Goal: Transaction & Acquisition: Download file/media

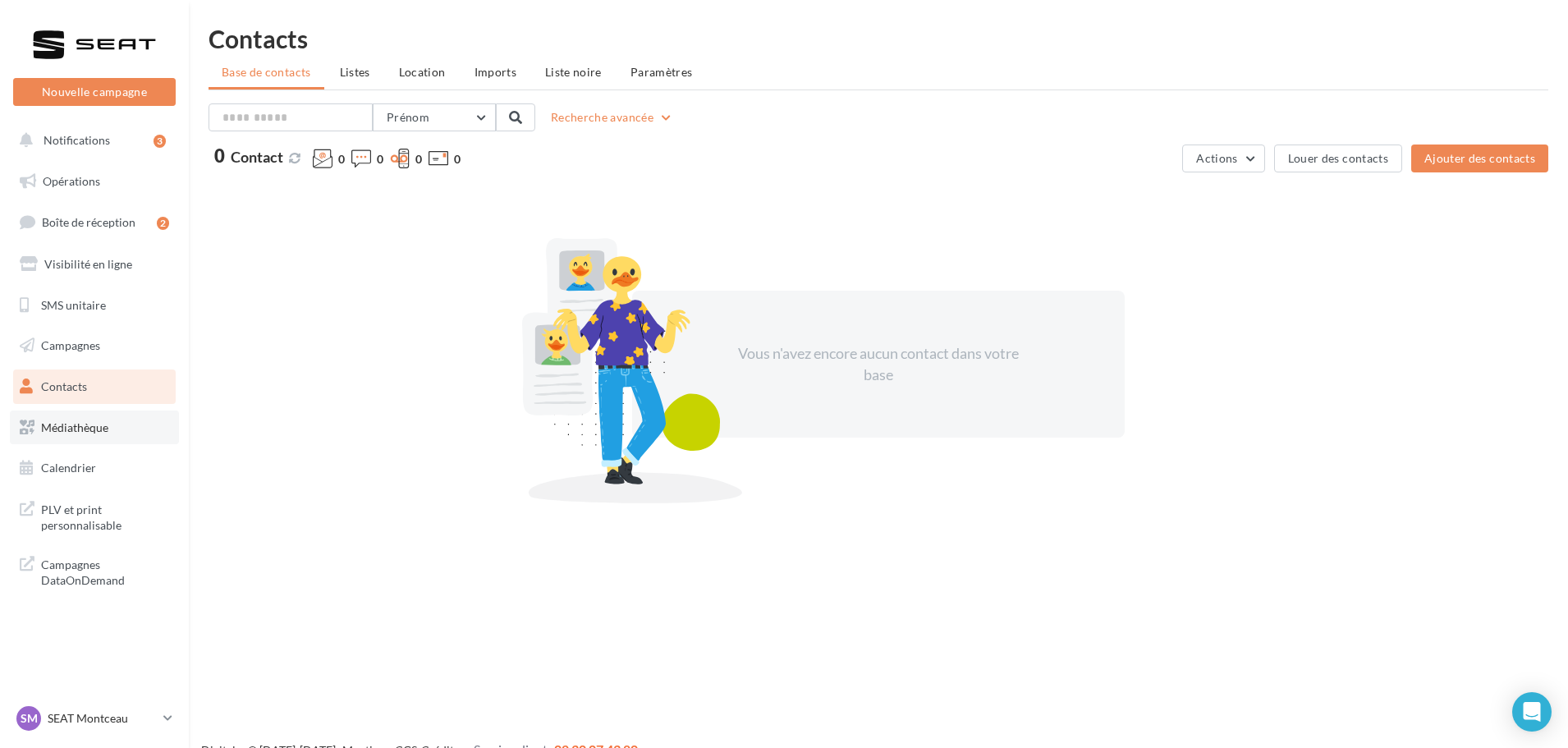
click at [83, 429] on span "Médiathèque" at bounding box center [75, 427] width 67 height 14
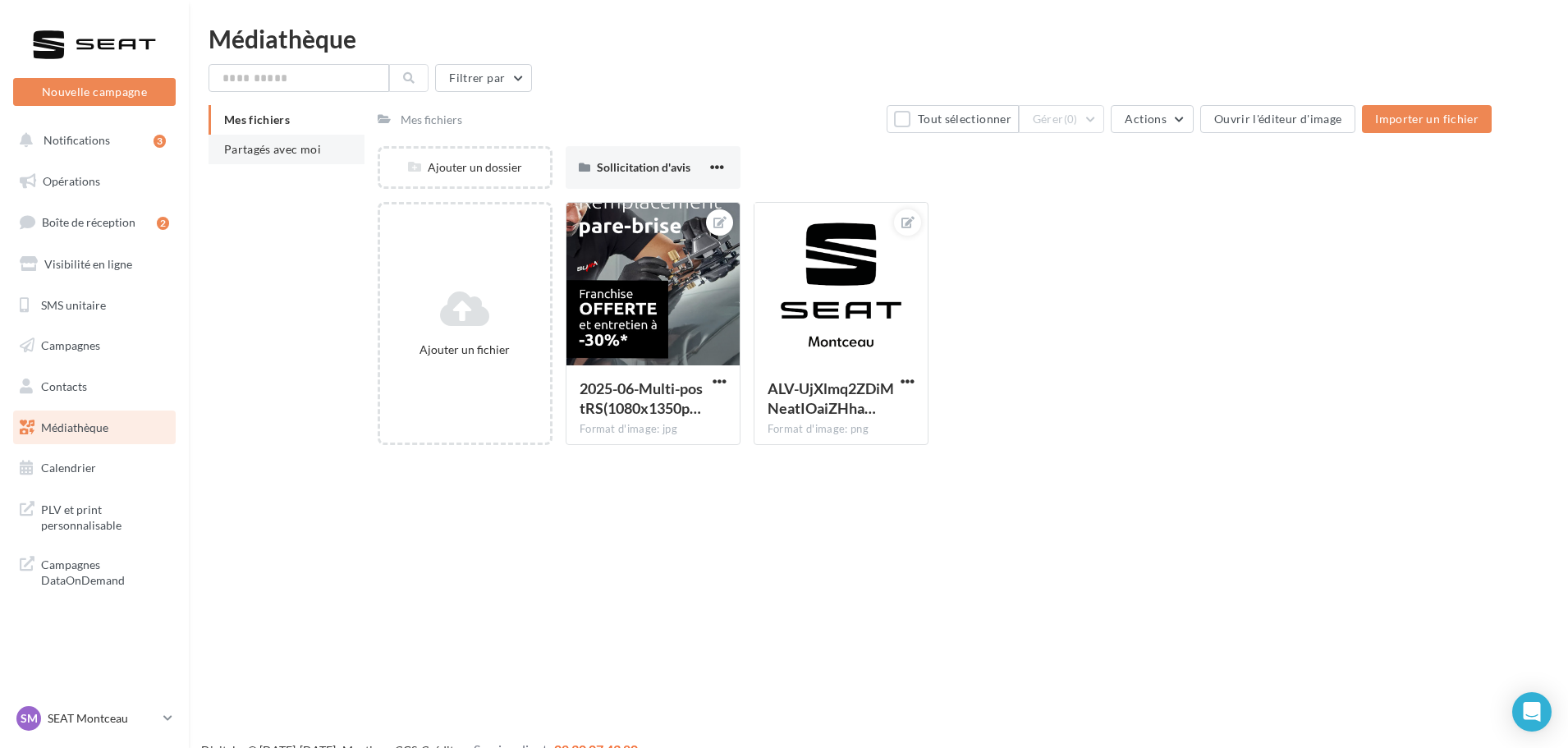
click at [267, 166] on div "Mes fichiers Partagés avec moi" at bounding box center [292, 141] width 169 height 72
click at [276, 152] on span "Partagés avec moi" at bounding box center [272, 149] width 97 height 14
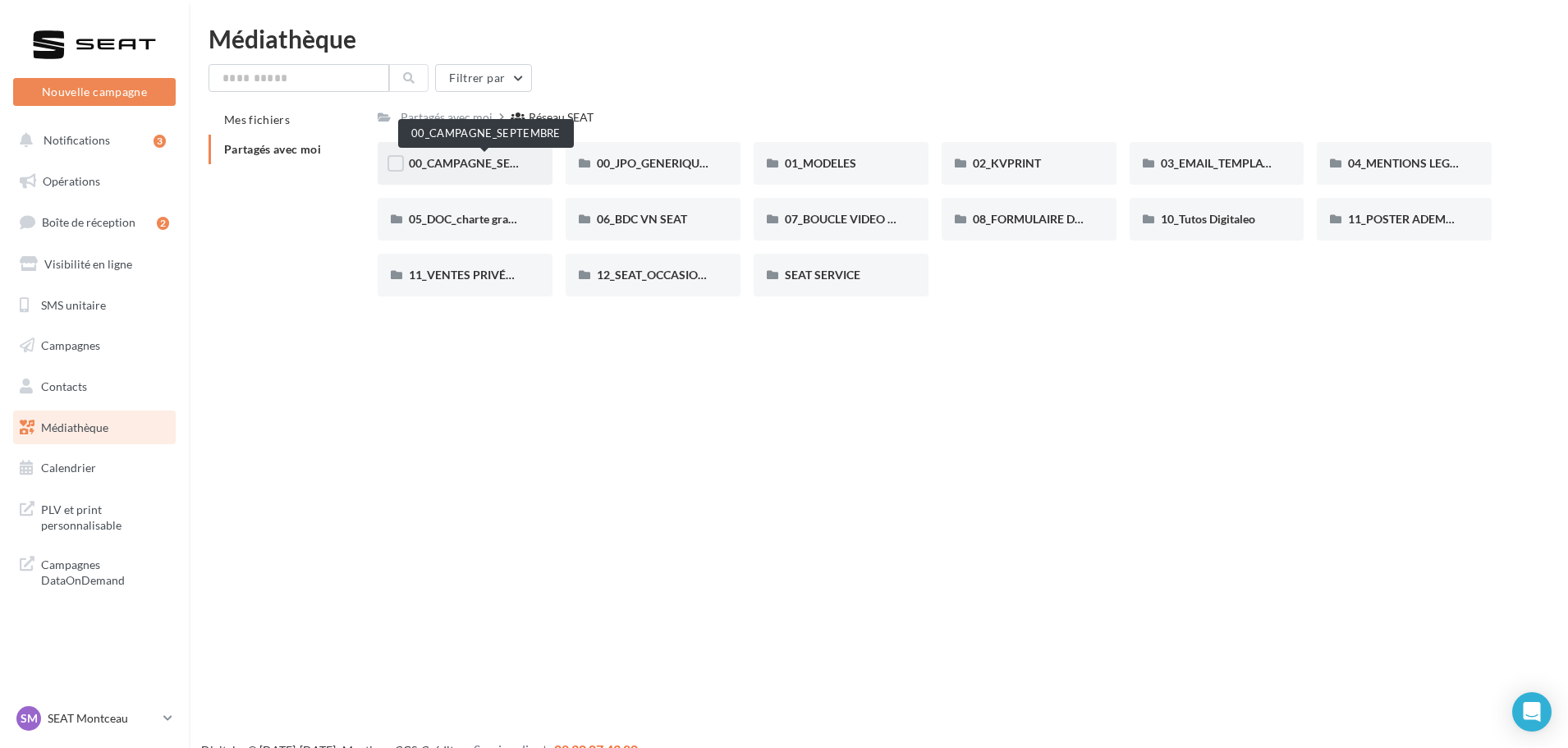
click at [467, 162] on span "00_CAMPAGNE_SEPTEMBRE" at bounding box center [485, 163] width 154 height 14
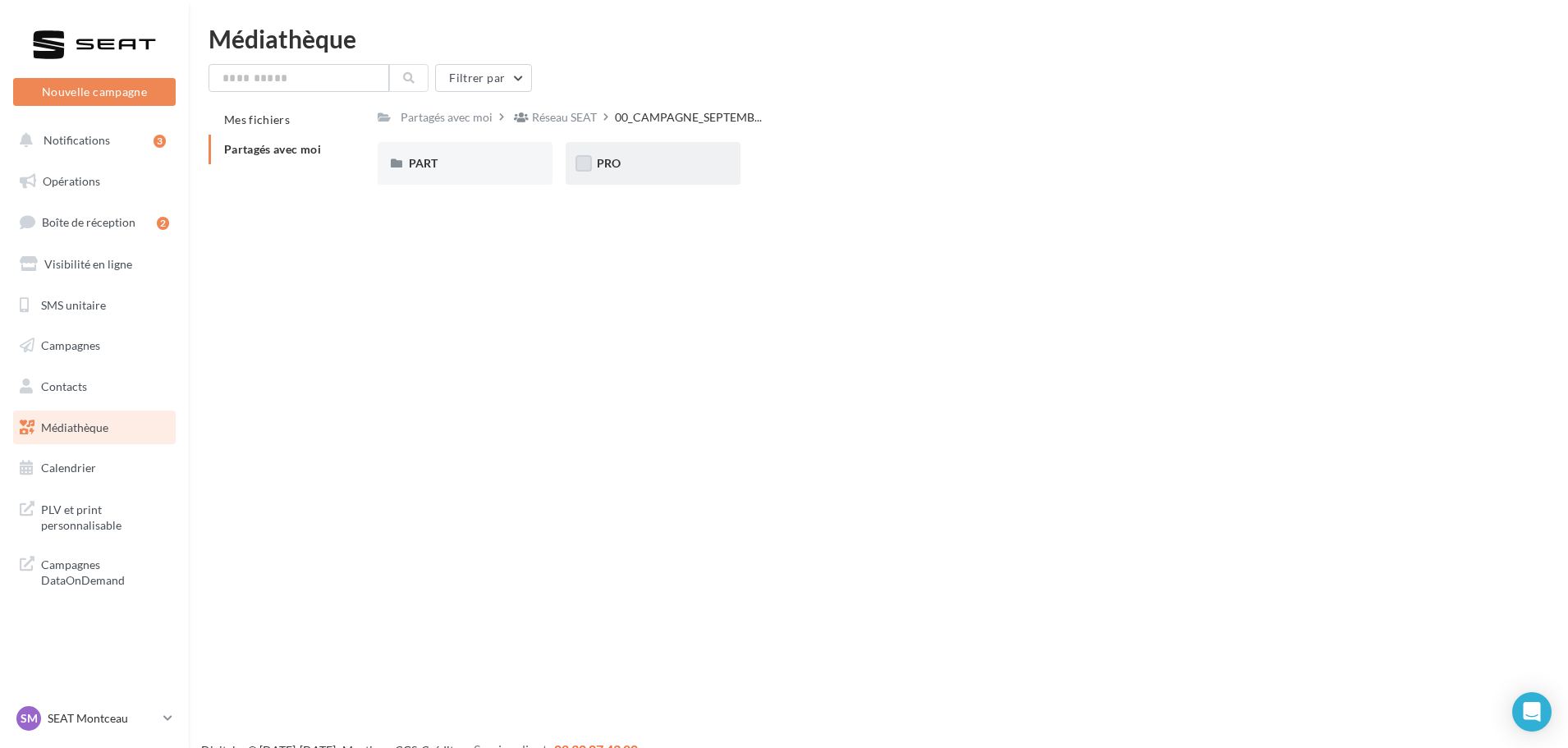
click at [583, 166] on label at bounding box center [583, 163] width 16 height 16
click at [612, 164] on span "PRO" at bounding box center [609, 163] width 24 height 14
click at [621, 159] on span "ATECA" at bounding box center [615, 163] width 36 height 14
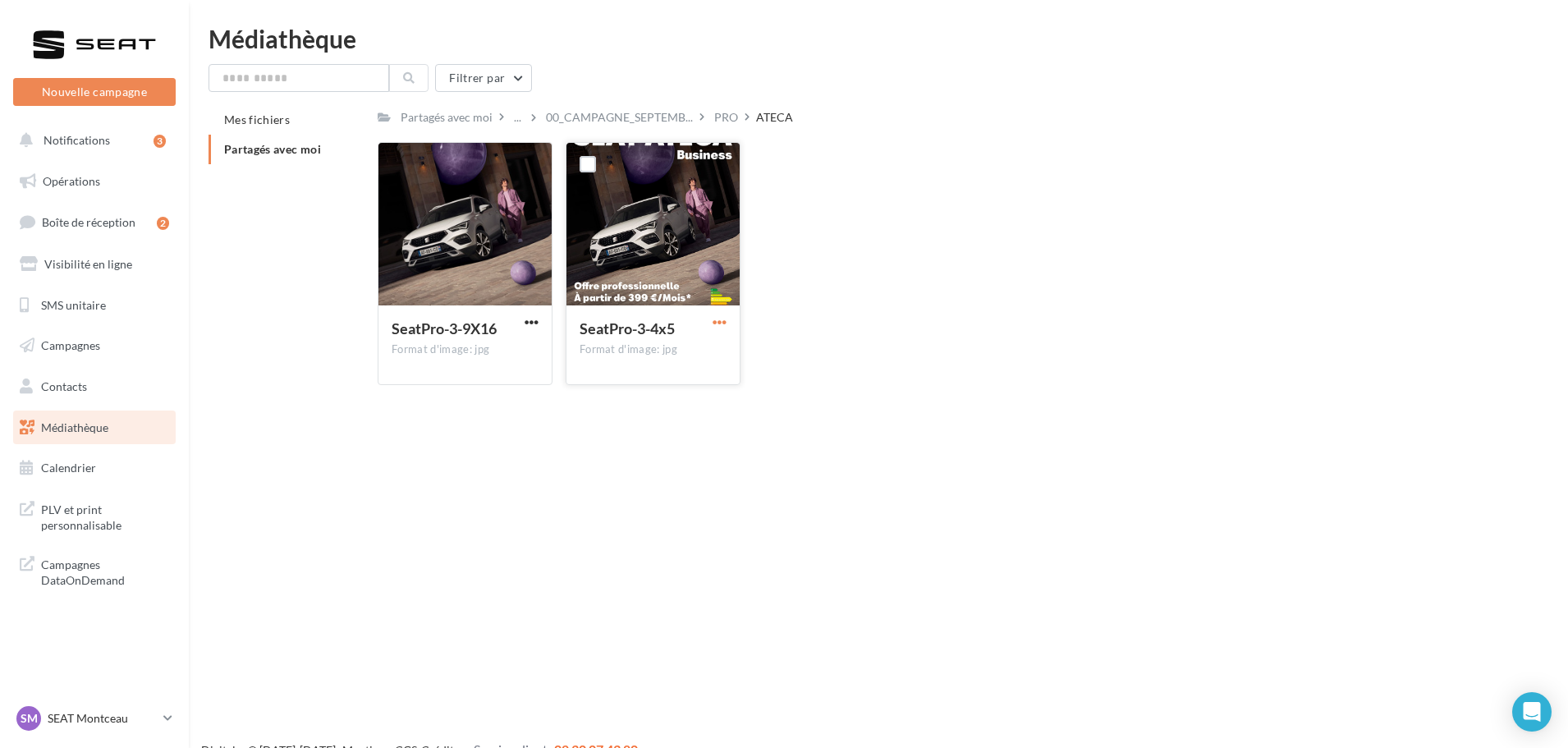
click at [720, 323] on span "button" at bounding box center [720, 322] width 14 height 14
click at [635, 356] on button "Télécharger" at bounding box center [647, 355] width 164 height 43
click at [69, 718] on p "SEAT Montceau" at bounding box center [102, 718] width 109 height 16
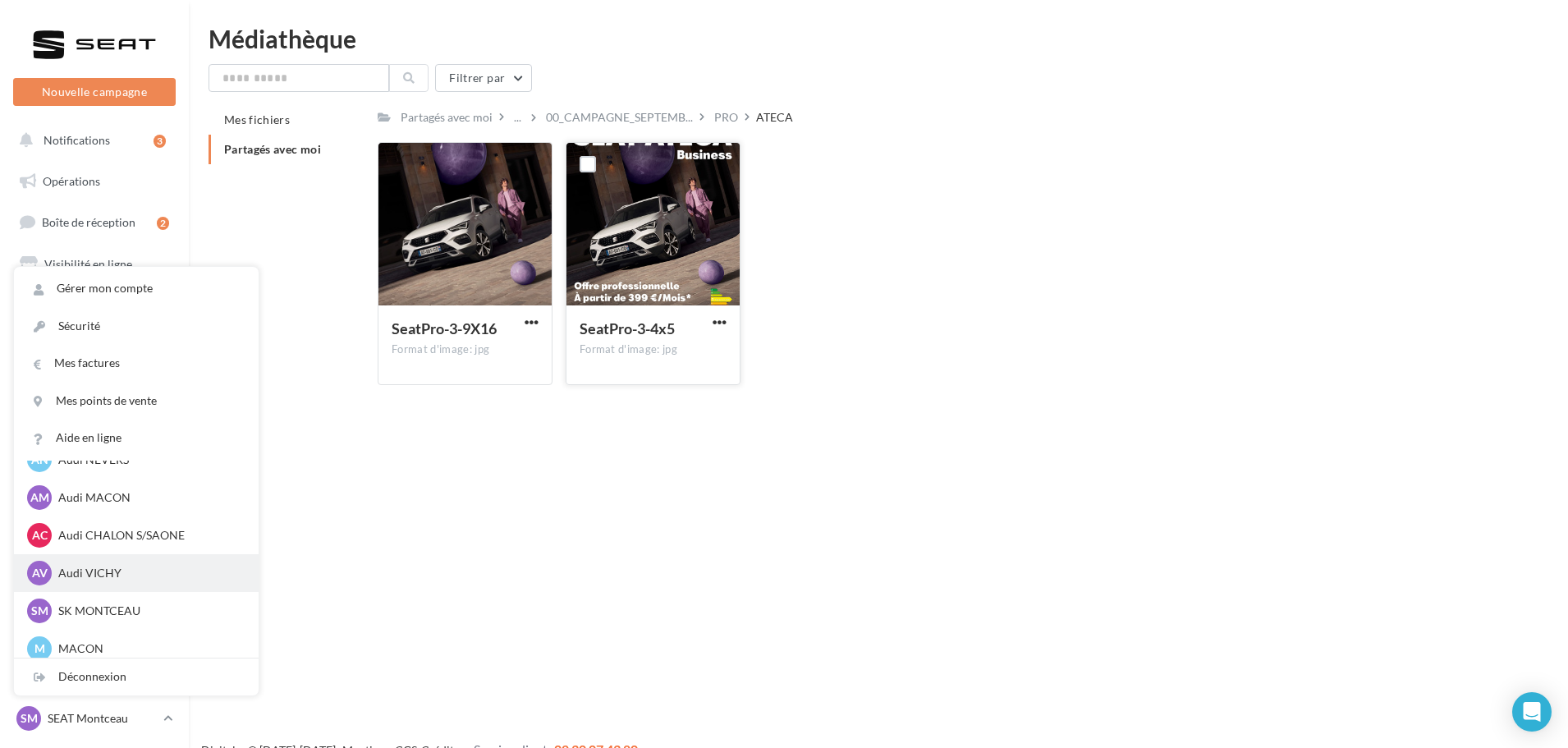
scroll to position [903, 0]
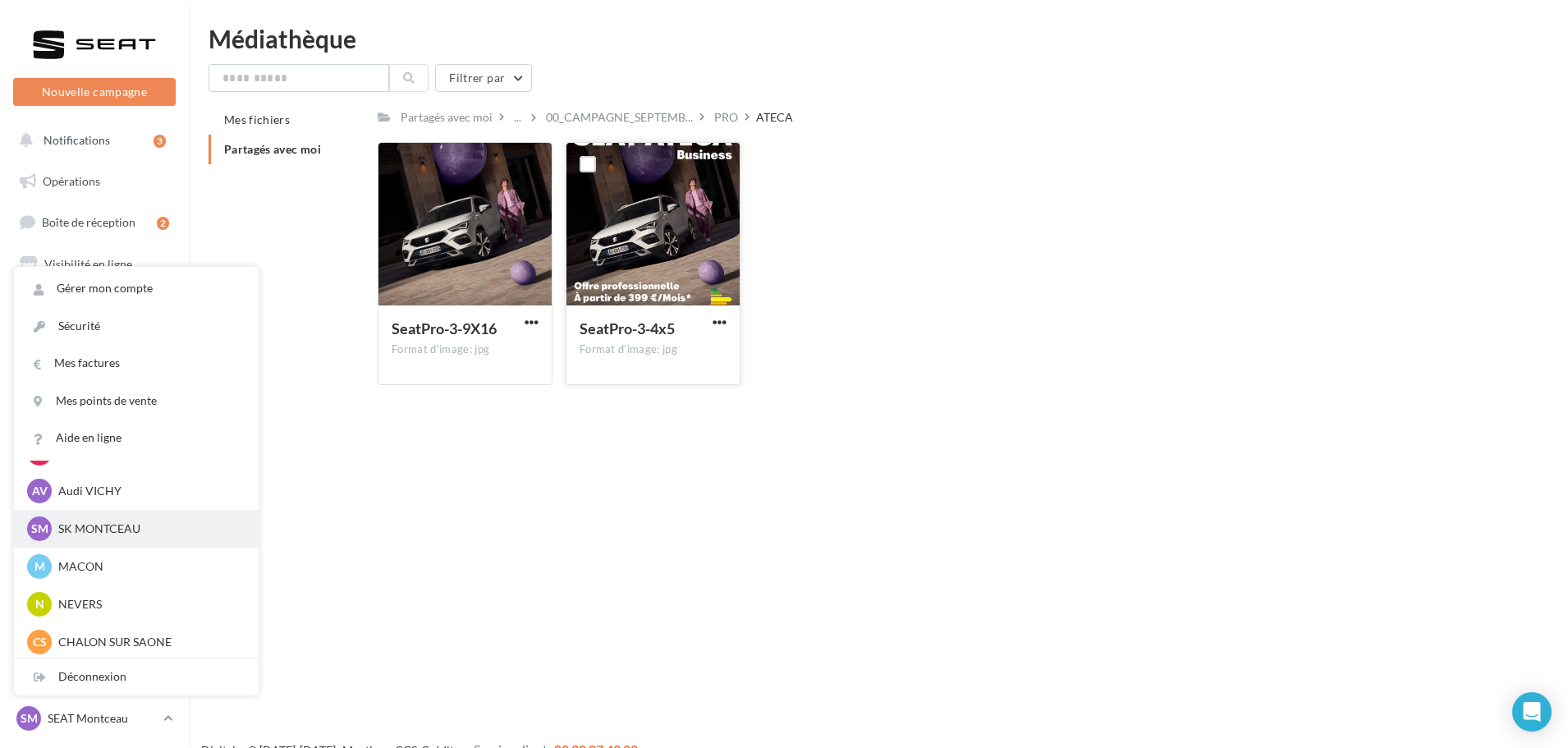
click at [101, 535] on p "SK MONTCEAU" at bounding box center [148, 528] width 181 height 16
click at [98, 526] on p "SK MONTCEAU" at bounding box center [148, 528] width 181 height 16
